Goal: Information Seeking & Learning: Check status

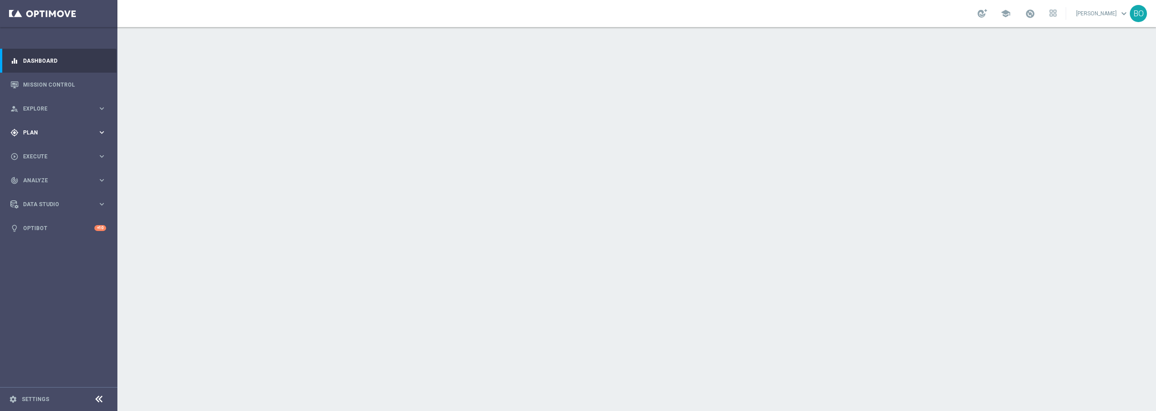
click at [101, 135] on icon "keyboard_arrow_right" at bounding box center [102, 132] width 9 height 9
click at [40, 180] on span "Templates" at bounding box center [56, 178] width 65 height 5
click at [38, 193] on link "Optimail" at bounding box center [61, 191] width 66 height 7
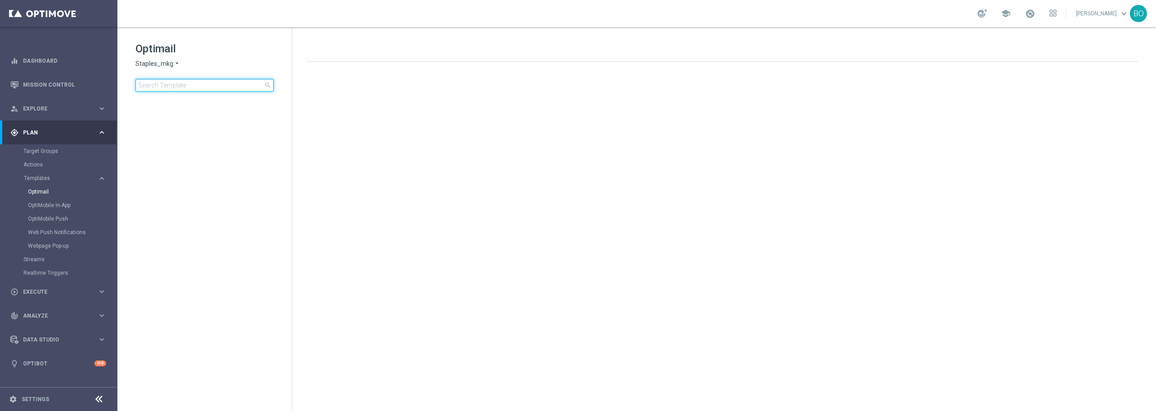
click at [198, 86] on input at bounding box center [204, 85] width 138 height 13
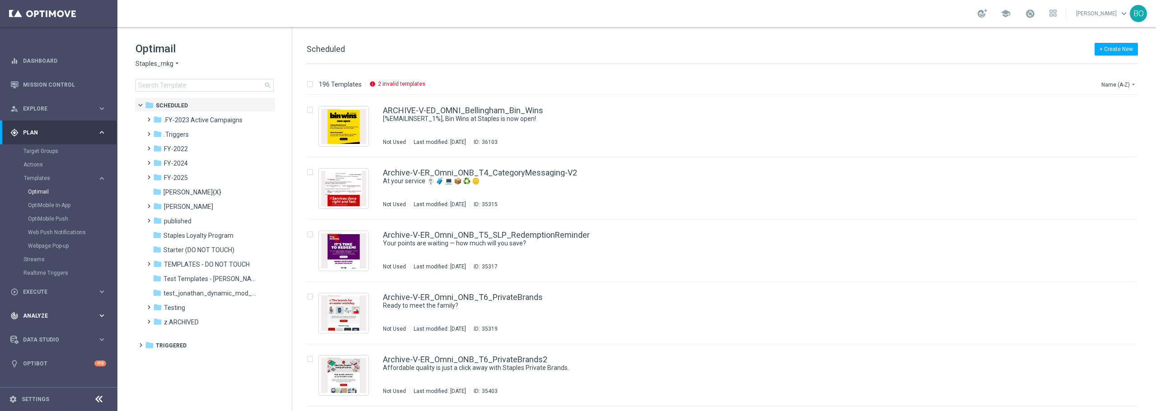
click at [71, 312] on div "track_changes Analyze" at bounding box center [53, 316] width 87 height 8
click at [45, 197] on link "Customer 360" at bounding box center [58, 199] width 70 height 7
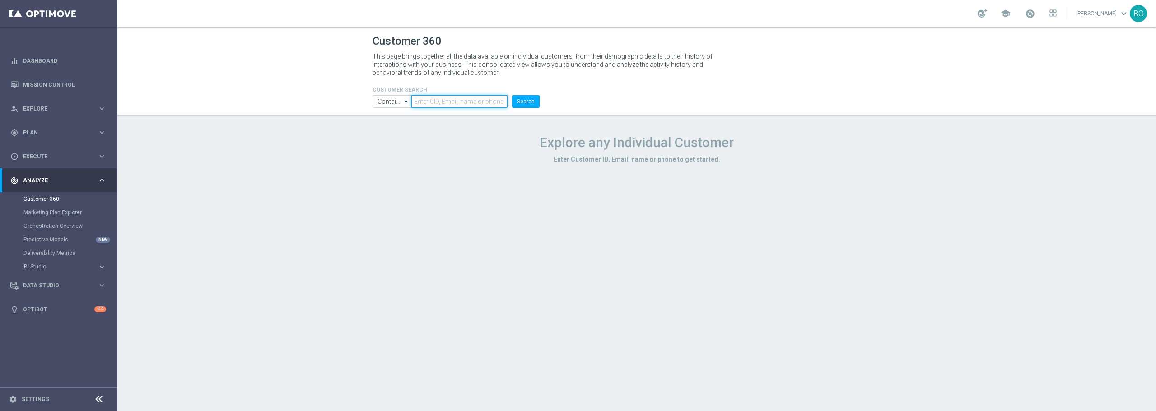
click at [447, 100] on input "text" at bounding box center [459, 101] width 96 height 13
paste input "10412924673"
type input "10412924673"
click at [531, 101] on button "Search" at bounding box center [526, 101] width 28 height 13
